Goal: Book appointment/travel/reservation

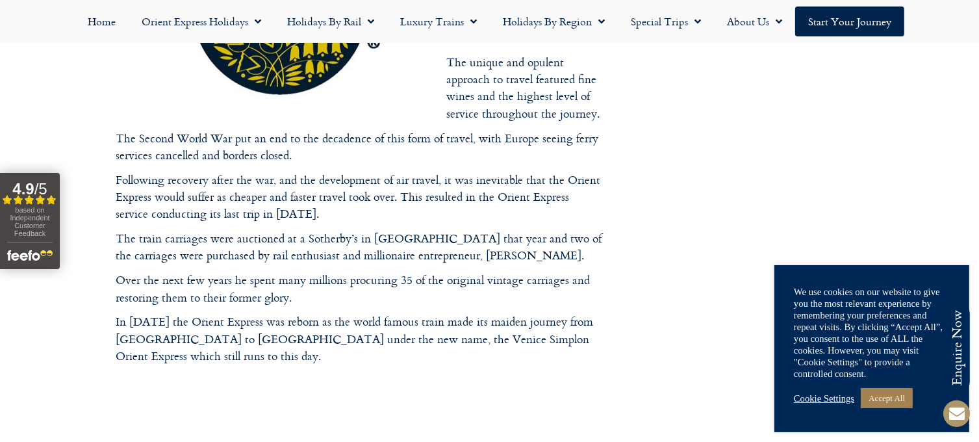
scroll to position [1104, 0]
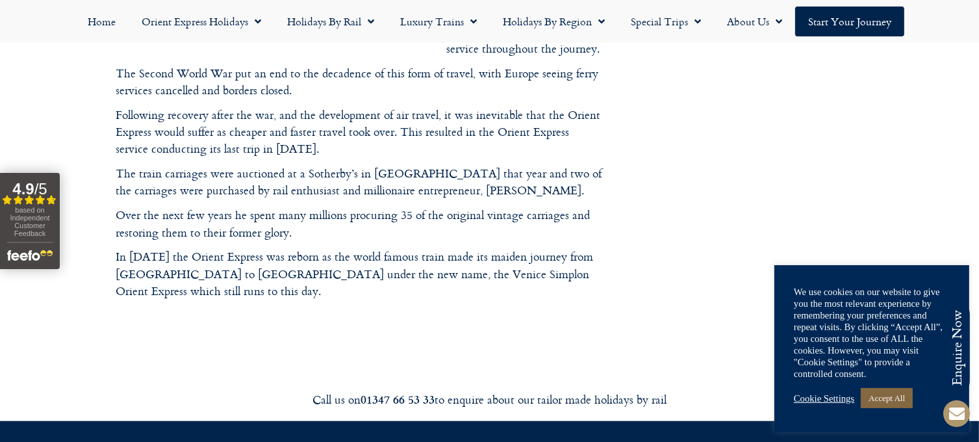
click at [885, 395] on link "Accept All" at bounding box center [887, 398] width 52 height 20
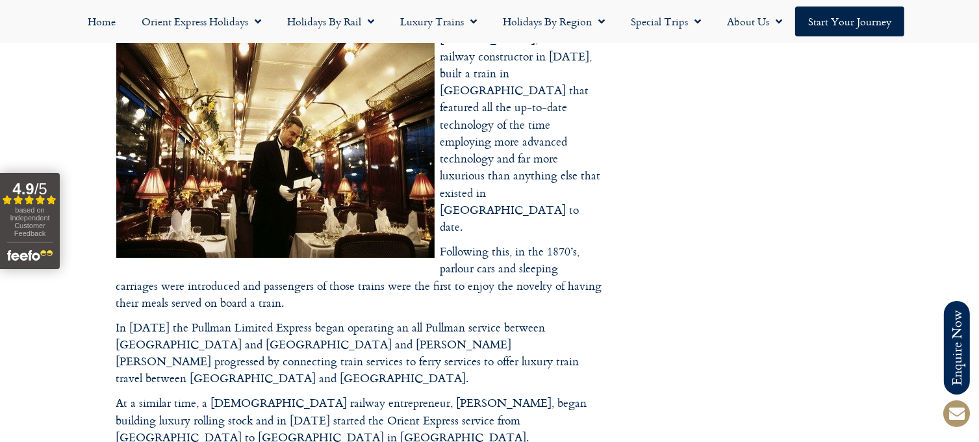
scroll to position [195, 0]
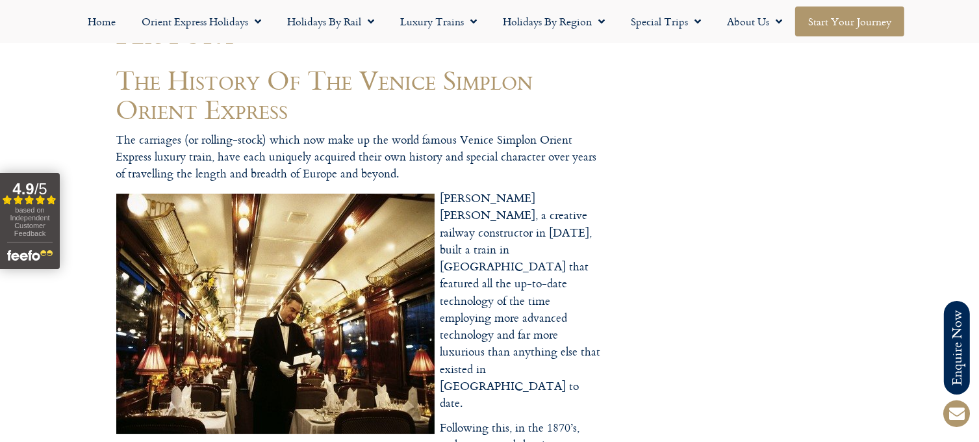
click at [836, 20] on link "Start your Journey" at bounding box center [849, 21] width 109 height 30
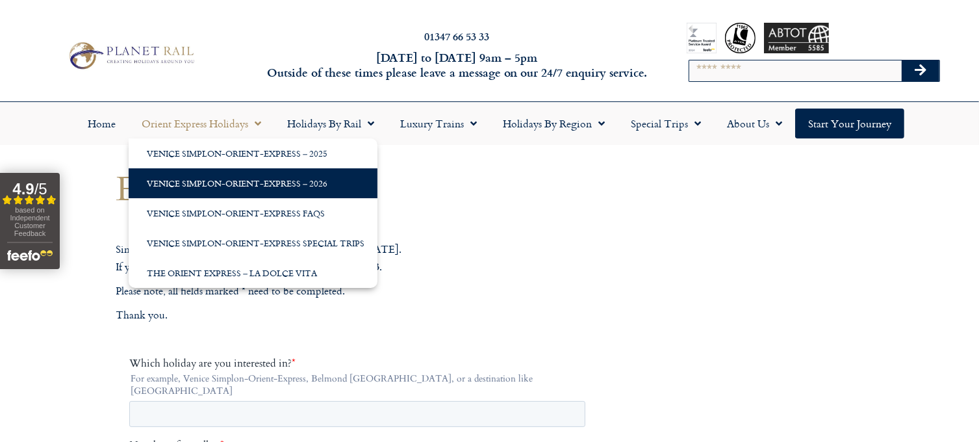
click at [218, 181] on link "Venice Simplon-Orient-Express – 2026" at bounding box center [253, 183] width 249 height 30
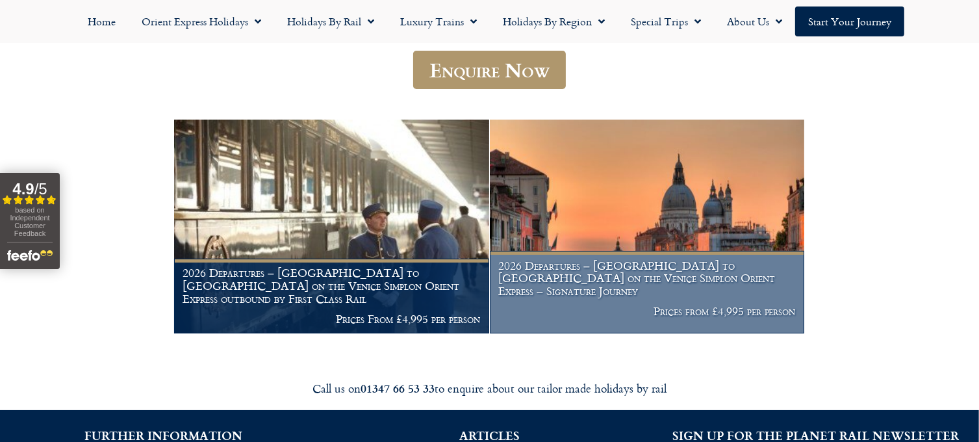
scroll to position [325, 0]
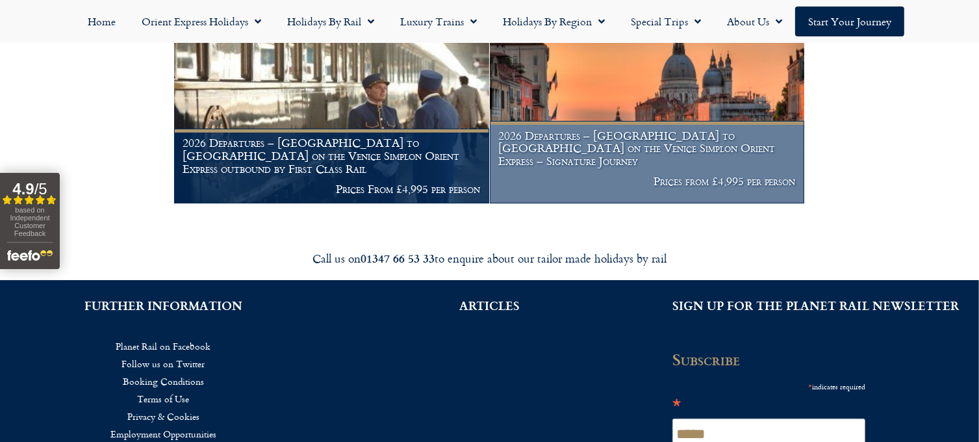
click at [616, 166] on h1 "2026 Departures – London to Venice on the Venice Simplon Orient Express – Signa…" at bounding box center [646, 148] width 297 height 38
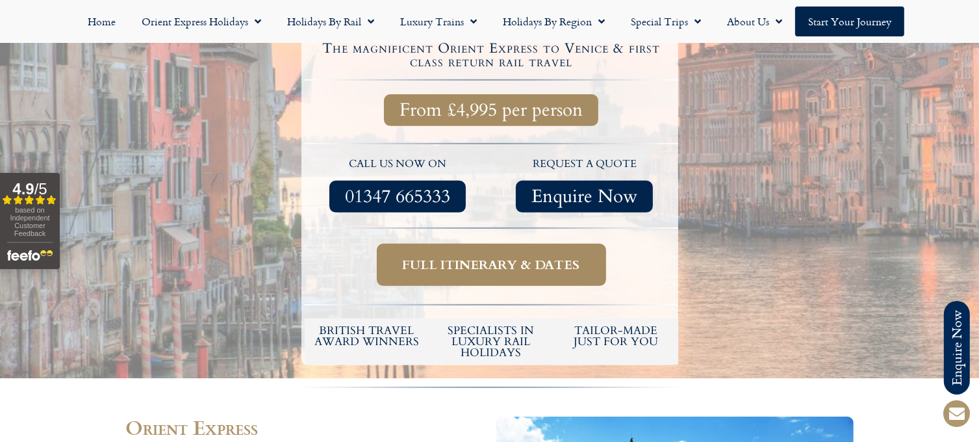
scroll to position [520, 0]
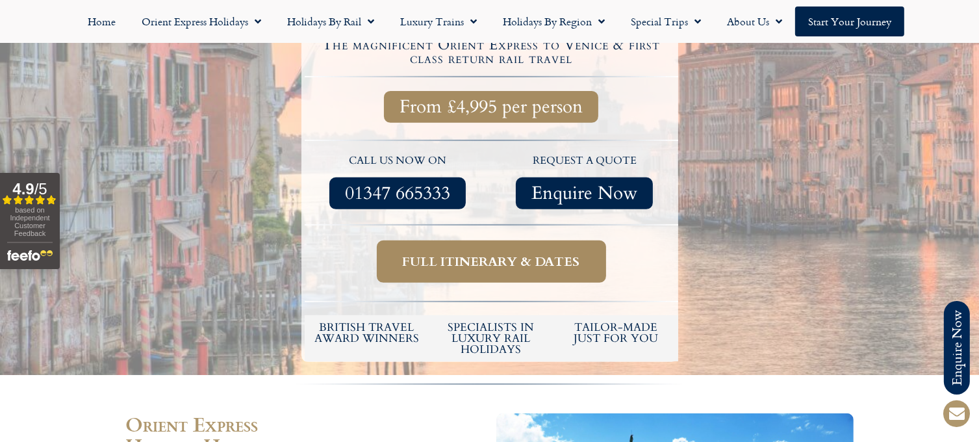
click at [501, 253] on span "Full itinerary & dates" at bounding box center [491, 261] width 177 height 16
click at [497, 253] on span "Full itinerary & dates" at bounding box center [491, 261] width 177 height 16
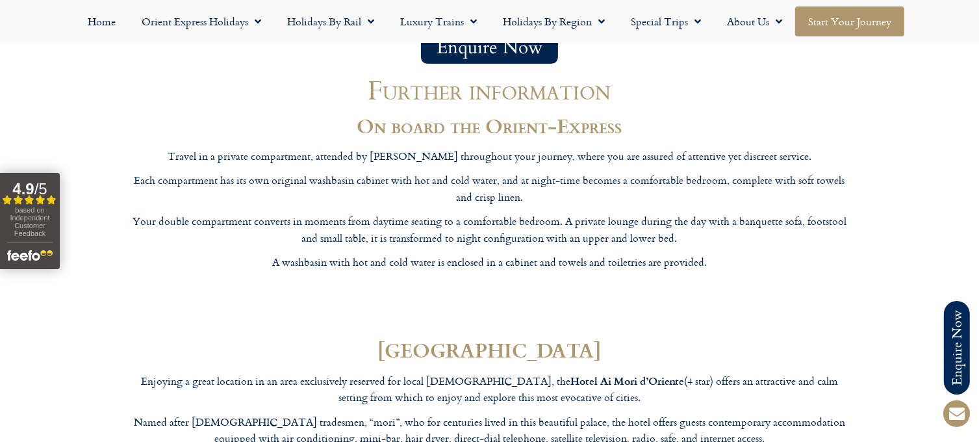
scroll to position [4157, 0]
